Goal: Task Accomplishment & Management: Use online tool/utility

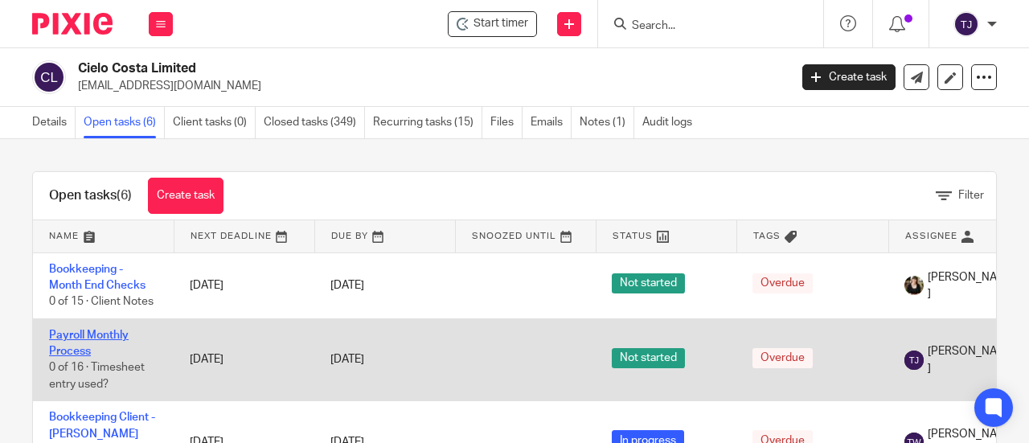
click at [114, 334] on link "Payroll Monthly Process" at bounding box center [89, 343] width 80 height 27
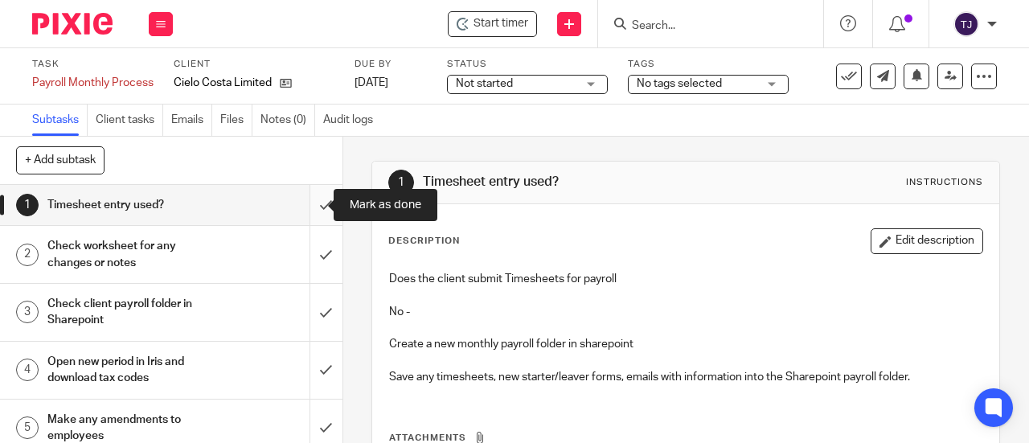
click at [306, 207] on input "submit" at bounding box center [171, 205] width 342 height 40
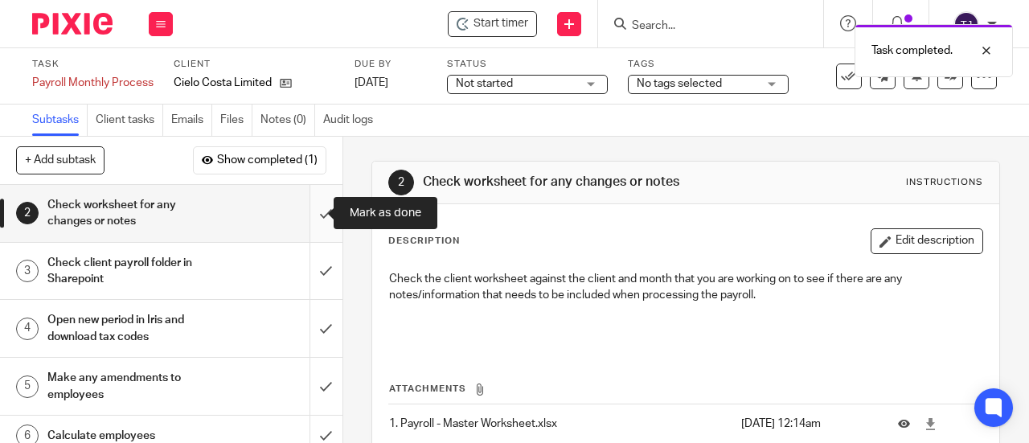
click at [314, 210] on input "submit" at bounding box center [171, 213] width 342 height 57
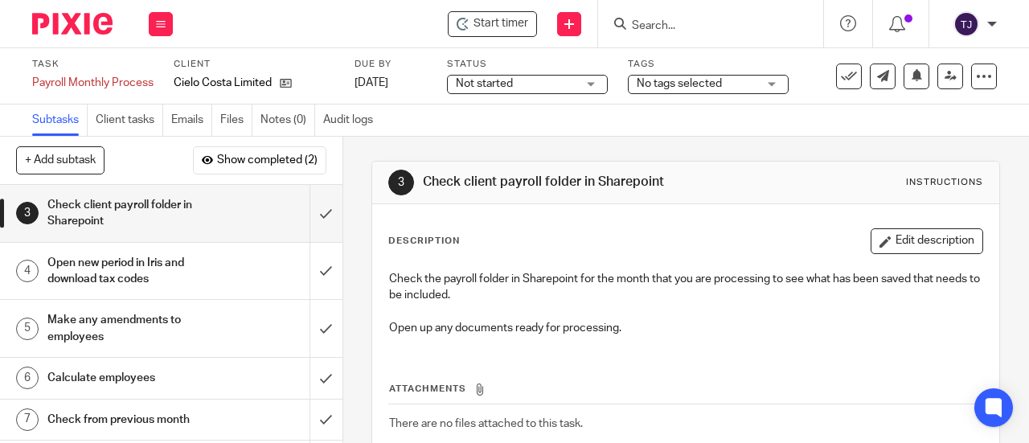
click at [371, 17] on div "Start timer Send new email Create task Add client Get Support Contact Support H…" at bounding box center [609, 23] width 840 height 47
click at [306, 215] on input "submit" at bounding box center [171, 213] width 342 height 57
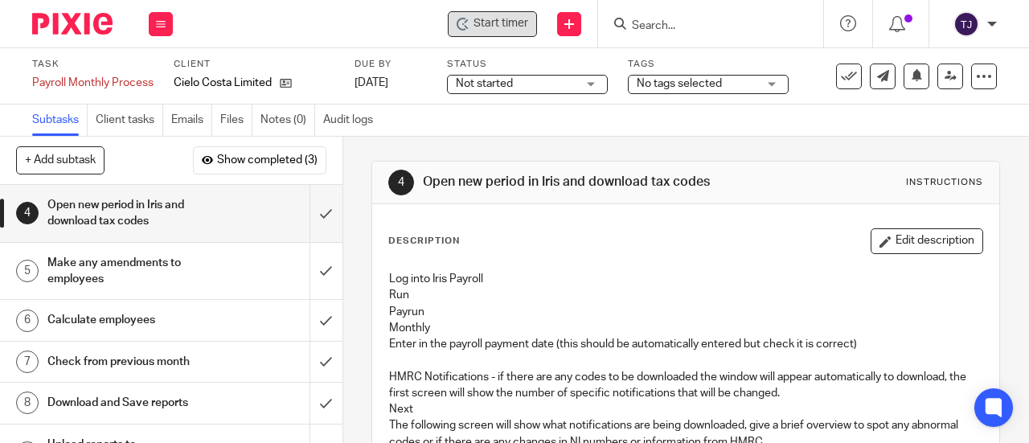
click at [504, 19] on span "Start timer" at bounding box center [501, 23] width 55 height 17
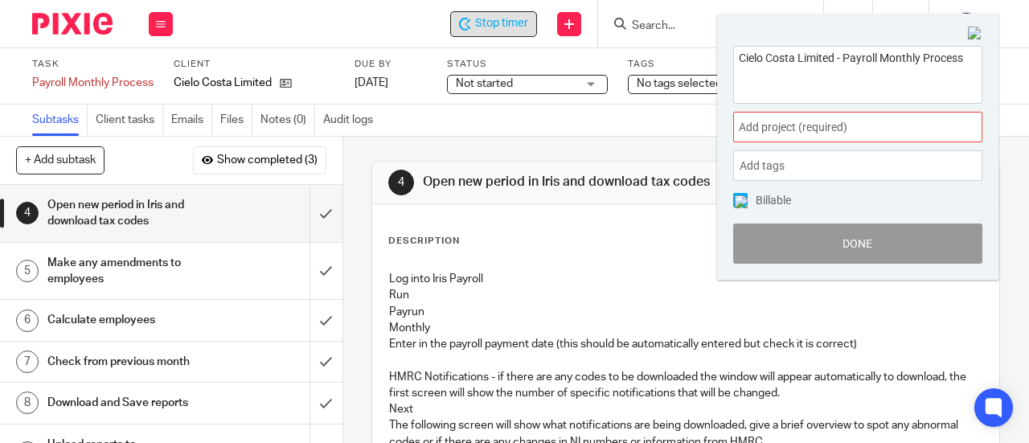
click at [792, 131] on span "Add project (required) :" at bounding box center [840, 127] width 203 height 17
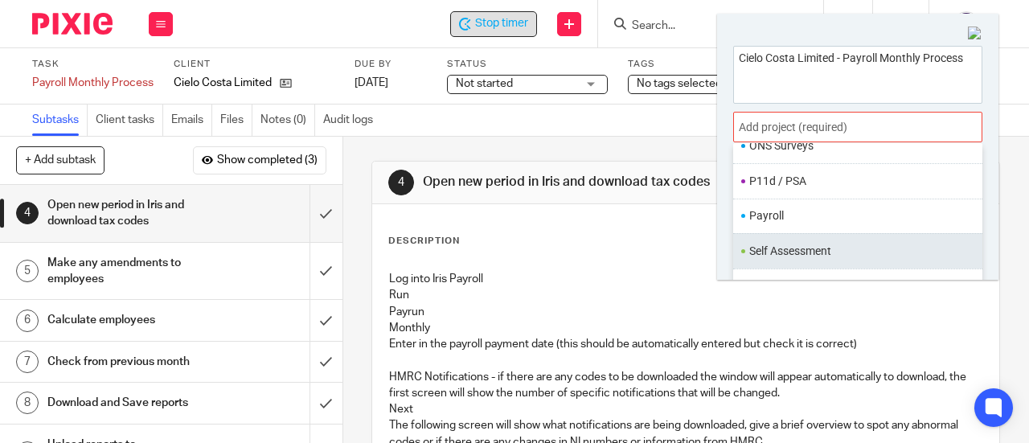
scroll to position [590, 0]
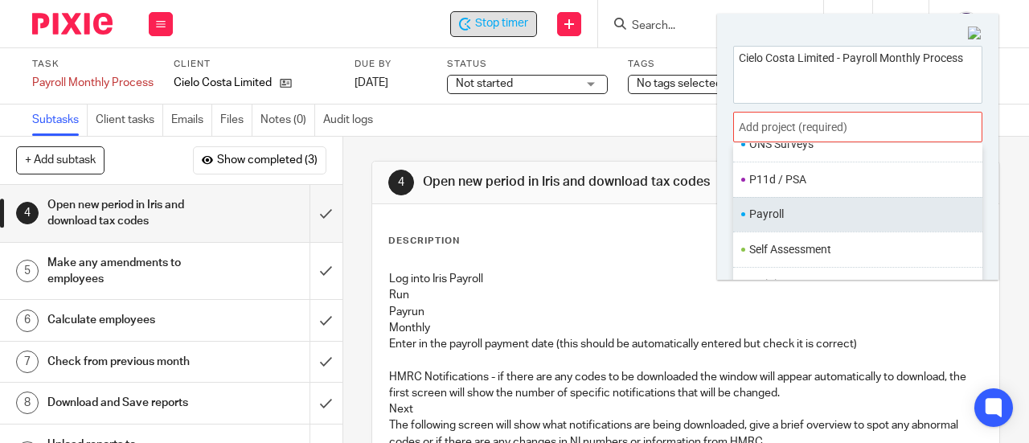
click at [812, 206] on li "Payroll" at bounding box center [854, 214] width 210 height 17
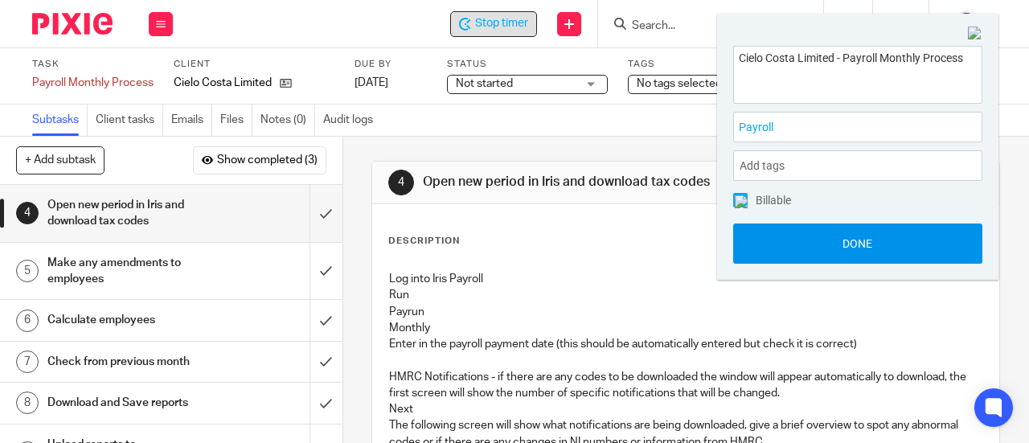
click at [811, 244] on button "Done" at bounding box center [857, 243] width 249 height 40
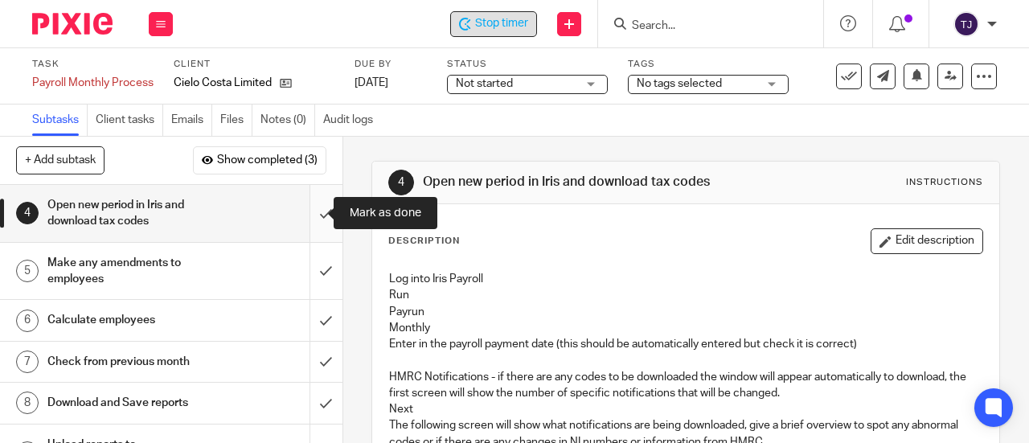
click at [307, 215] on input "submit" at bounding box center [171, 213] width 342 height 57
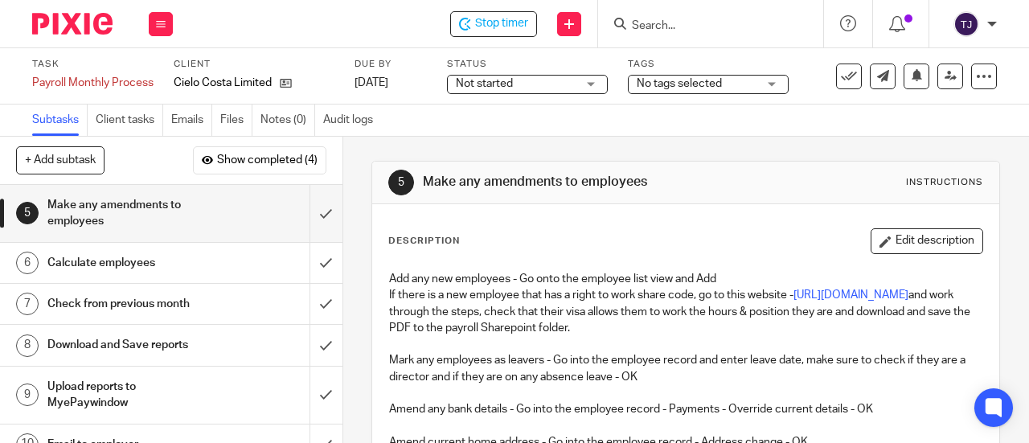
click at [598, 236] on div "Description Edit description" at bounding box center [685, 241] width 595 height 26
click at [601, 239] on div "Description Edit description" at bounding box center [685, 241] width 595 height 26
